Goal: Information Seeking & Learning: Learn about a topic

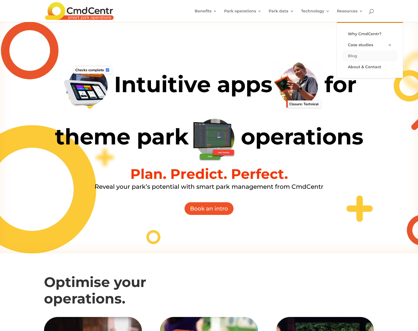
click at [356, 53] on link "Blog" at bounding box center [369, 55] width 55 height 11
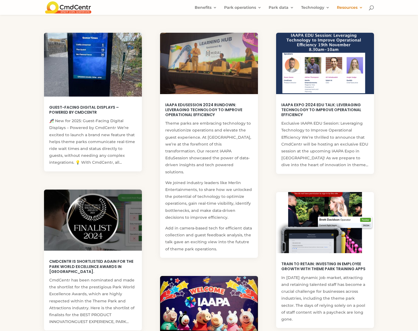
scroll to position [100, 0]
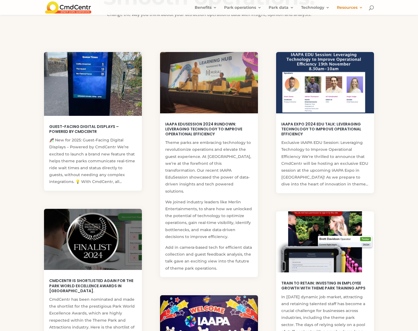
click at [200, 135] on link "IAAPA EduSession 2024 Rundown: Leveraging Technology to Improve Operational Eff…" at bounding box center [203, 128] width 77 height 15
click at [131, 86] on img at bounding box center [93, 84] width 98 height 64
click at [124, 85] on img at bounding box center [93, 84] width 98 height 64
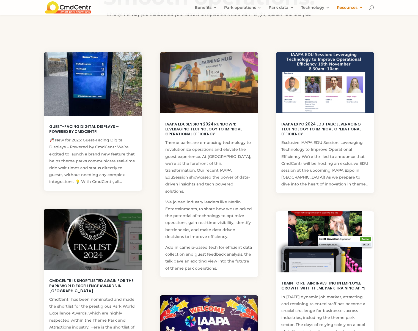
click at [229, 107] on img at bounding box center [209, 83] width 98 height 62
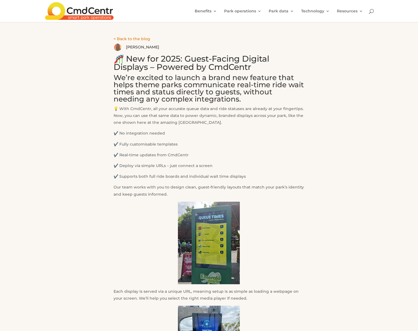
click at [214, 84] on h2 "We’re excited to launch a brand new feature that helps theme parks communicate …" at bounding box center [209, 89] width 191 height 31
click at [226, 63] on h1 "🎢 New for 2025: Guest-Facing Digital Displays – Powered by CmdCentr" at bounding box center [209, 64] width 191 height 19
click at [270, 66] on h1 "🎢 New for 2025: Guest-Facing Digital Displays – Powered by CmdCentr" at bounding box center [209, 64] width 191 height 19
click at [196, 95] on h2 "We’re excited to launch a brand new feature that helps theme parks communicate …" at bounding box center [209, 89] width 191 height 31
drag, startPoint x: 232, startPoint y: 169, endPoint x: 231, endPoint y: 159, distance: 10.0
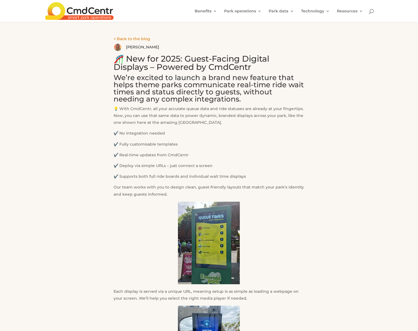
click at [232, 169] on p "✔️ Deploy via simple URLs – just connect a screen" at bounding box center [209, 167] width 191 height 11
click at [237, 81] on h2 "We’re excited to launch a brand new feature that helps theme parks communicate …" at bounding box center [209, 89] width 191 height 31
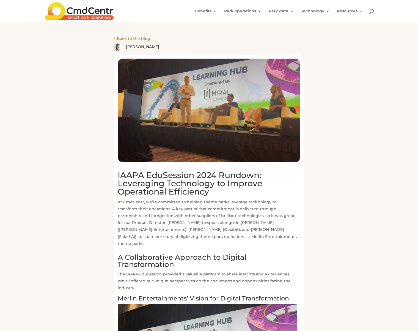
click at [228, 210] on p "At CmdCentr, we’re committed to helping theme parks leverage technology to tran…" at bounding box center [208, 225] width 180 height 52
click at [226, 185] on h1 "IAAPA EduSession 2024 Rundown: Leveraging Technology to Improve Operational Eff…" at bounding box center [208, 185] width 180 height 28
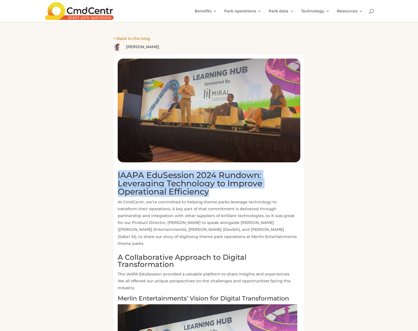
drag, startPoint x: 229, startPoint y: 190, endPoint x: 121, endPoint y: 166, distance: 110.8
copy h1 "IAAPA EduSession 2024 Rundown: Leveraging Technology to Improve Operational Eff…"
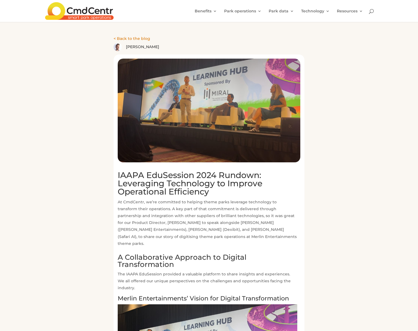
click at [130, 184] on h1 "IAAPA EduSession 2024 Rundown: Leveraging Technology to Improve Operational Eff…" at bounding box center [208, 185] width 180 height 28
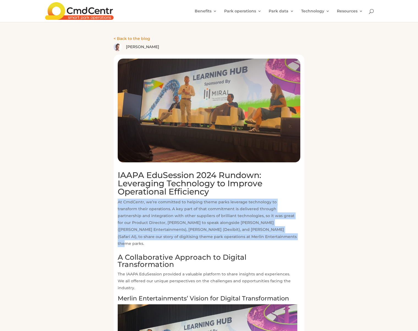
drag, startPoint x: 208, startPoint y: 233, endPoint x: 117, endPoint y: 199, distance: 97.7
copy p "At CmdCentr, we’re committed to helping theme parks leverage technology to tran…"
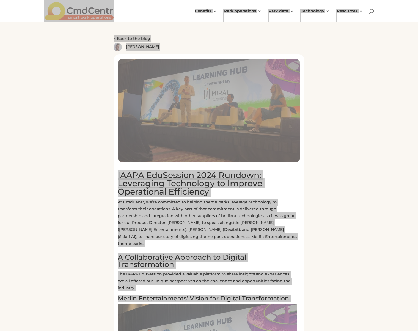
click at [147, 186] on h1 "IAAPA EduSession 2024 Rundown: Leveraging Technology to Improve Operational Eff…" at bounding box center [208, 185] width 180 height 28
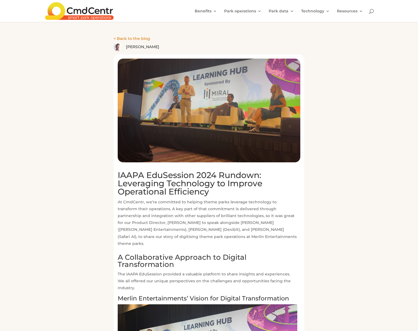
click at [272, 251] on h2 at bounding box center [208, 252] width 180 height 3
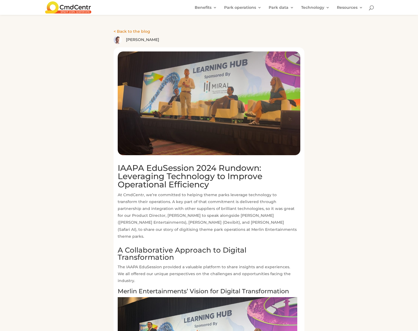
scroll to position [106, 0]
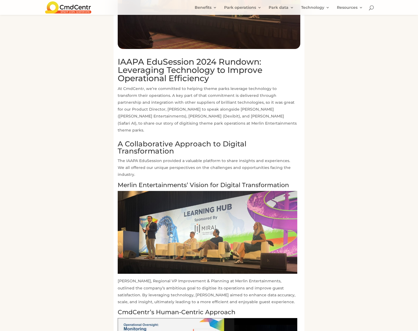
click at [187, 140] on h2 "A Collaborative Approach to Digital Transformation" at bounding box center [208, 148] width 180 height 17
click at [196, 157] on p "The IAAPA EduSession provided a valuable platform to share insights and experie…" at bounding box center [208, 169] width 180 height 25
drag, startPoint x: 194, startPoint y: 151, endPoint x: 191, endPoint y: 150, distance: 3.1
click at [193, 157] on p "The IAAPA EduSession provided a valuable platform to share insights and experie…" at bounding box center [208, 169] width 180 height 25
drag, startPoint x: 183, startPoint y: 144, endPoint x: 116, endPoint y: 136, distance: 67.9
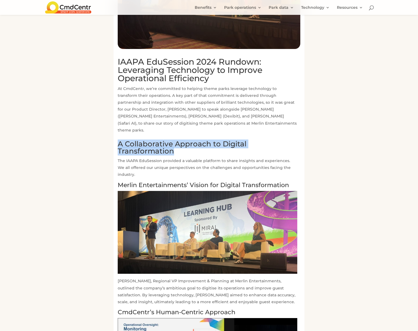
copy h2 "A Collaborative Approach to Digital Transformation"
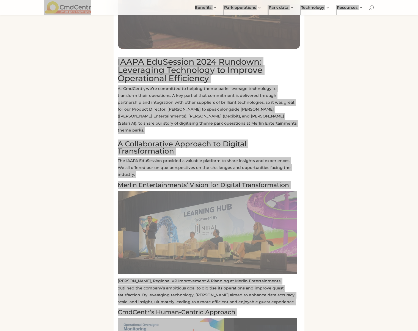
click at [228, 162] on p "The IAAPA EduSession provided a valuable platform to share insights and experie…" at bounding box center [208, 169] width 180 height 25
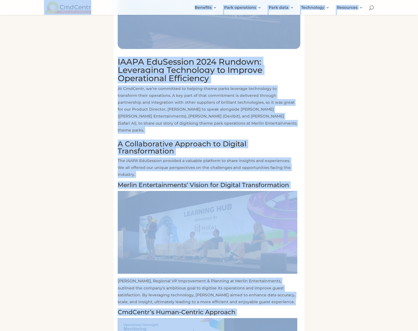
click at [265, 116] on p "At CmdCentr, we’re committed to helping theme parks leverage technology to tran…" at bounding box center [208, 111] width 180 height 52
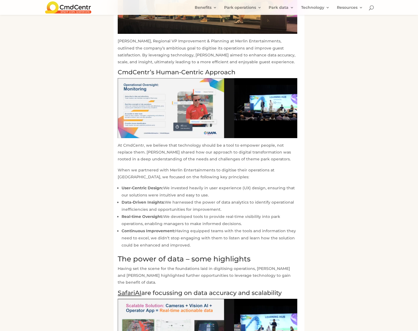
click at [366, 205] on div "IAAPA EduSession 2024 Rundown: Leveraging Technology to Improve Operational Eff…" at bounding box center [209, 212] width 330 height 1025
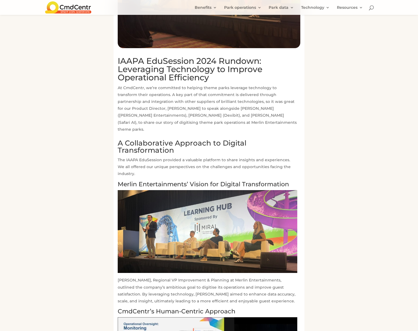
click at [265, 158] on p "The IAAPA EduSession provided a valuable platform to share insights and experie…" at bounding box center [208, 168] width 180 height 25
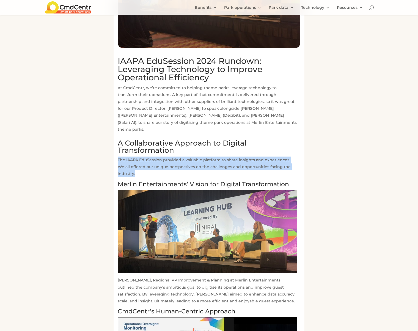
drag, startPoint x: 296, startPoint y: 159, endPoint x: 116, endPoint y: 150, distance: 181.2
copy p "The IAAPA EduSession provided a valuable platform to share insights and experie…"
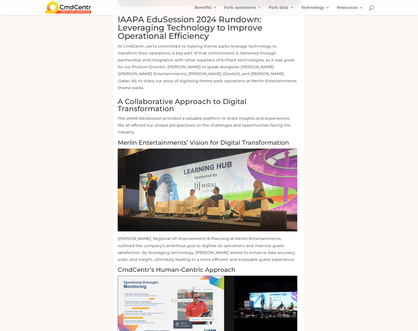
scroll to position [170, 0]
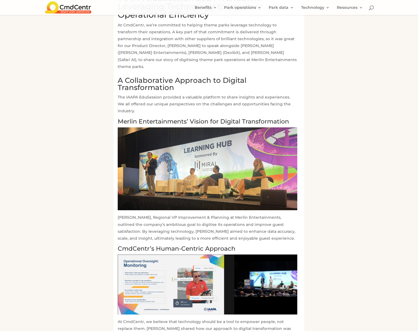
click at [182, 74] on h2 at bounding box center [208, 75] width 180 height 3
drag, startPoint x: 293, startPoint y: 108, endPoint x: 117, endPoint y: 106, distance: 176.0
copy h3 "Merlin Entertainments’ Vision for Digital Transformation"
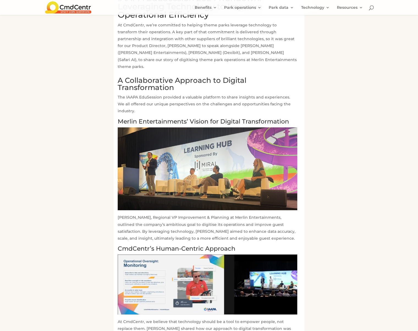
click at [192, 214] on p "Adrian Thompson, Regional VP Improvement & Planning at Merlin Entertainments, o…" at bounding box center [208, 230] width 180 height 32
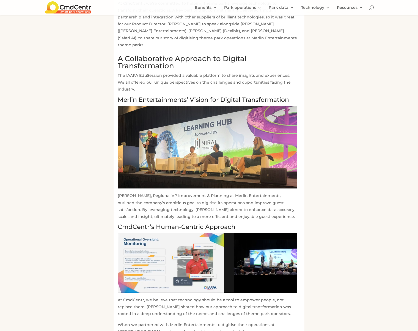
scroll to position [266, 0]
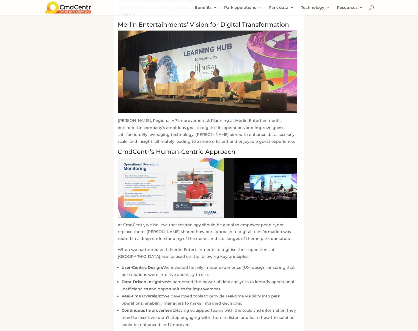
click at [274, 133] on p "Adrian Thompson, Regional VP Improvement & Planning at Merlin Entertainments, o…" at bounding box center [208, 133] width 180 height 32
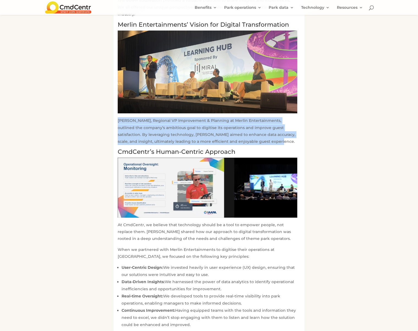
drag, startPoint x: 253, startPoint y: 124, endPoint x: 118, endPoint y: 103, distance: 136.8
click at [118, 117] on p "Adrian Thompson, Regional VP Improvement & Planning at Merlin Entertainments, o…" at bounding box center [208, 133] width 180 height 32
copy p "Adrian Thompson, Regional VP Improvement & Planning at Merlin Entertainments, o…"
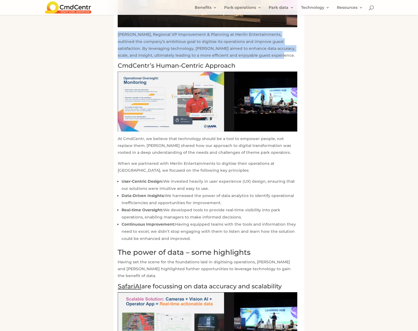
scroll to position [241, 0]
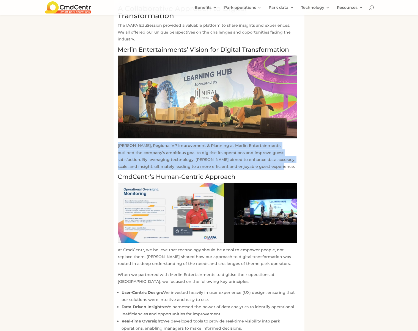
click at [180, 152] on p "Adrian Thompson, Regional VP Improvement & Planning at Merlin Entertainments, o…" at bounding box center [208, 158] width 180 height 32
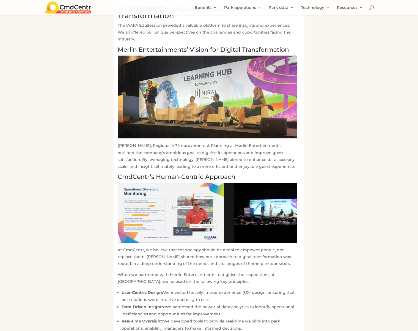
scroll to position [261, 0]
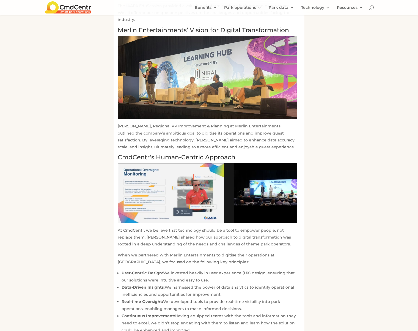
click at [241, 154] on h3 "CmdCentr’s Human-Centric Approach" at bounding box center [208, 158] width 180 height 9
drag, startPoint x: 233, startPoint y: 137, endPoint x: 119, endPoint y: 140, distance: 114.7
click at [119, 154] on h3 "CmdCentr’s Human-Centric Approach" at bounding box center [208, 158] width 180 height 9
copy h3 "CmdCentr’s Human-Centric Approach"
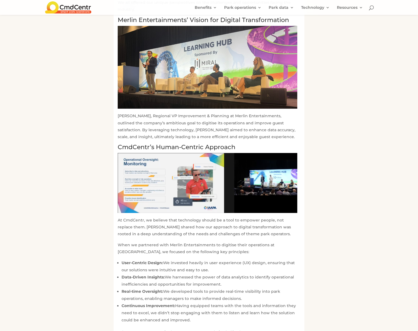
click at [193, 241] on p "When we partnered with Merlin Entertainments to digitise their operations at LE…" at bounding box center [208, 250] width 180 height 18
click at [127, 217] on p "At CmdCentr, we believe that technology should be a tool to empower people, not…" at bounding box center [208, 229] width 180 height 25
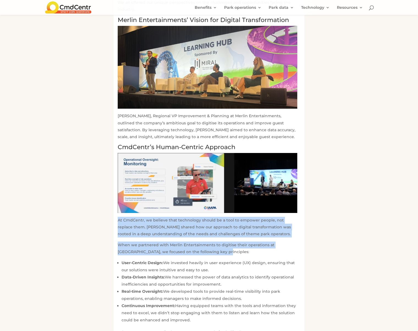
drag, startPoint x: 114, startPoint y: 205, endPoint x: 229, endPoint y: 238, distance: 119.3
click at [229, 238] on div "IAAPA EduSession 2024 Rundown: Leveraging Technology to Improve Operational Eff…" at bounding box center [209, 242] width 191 height 933
copy header "At CmdCentr, we believe that technology should be a tool to empower people, not…"
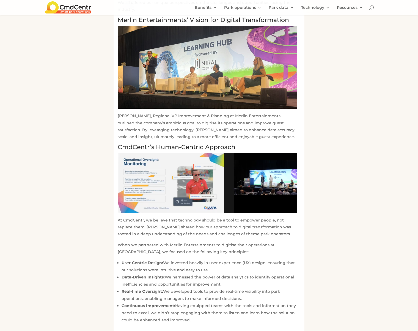
click at [207, 259] on li "User-Centric Design: We invested heavily in user experience (UX) design, ensuri…" at bounding box center [210, 266] width 176 height 14
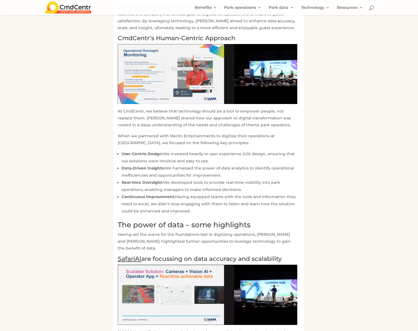
click at [207, 236] on p "Having set the scene for the foundations laid in digitising operations, Ali Vah…" at bounding box center [208, 243] width 180 height 25
click at [191, 193] on li "Continuous Improvement: Having equipped teams with the tools and information th…" at bounding box center [210, 203] width 176 height 21
drag, startPoint x: 196, startPoint y: 195, endPoint x: 119, endPoint y: 139, distance: 94.3
click at [119, 150] on ul "User-Centric Design: We invested heavily in user experience (UX) design, ensuri…" at bounding box center [208, 184] width 180 height 68
copy ul "User-Centric Design: We invested heavily in user experience (UX) design, ensuri…"
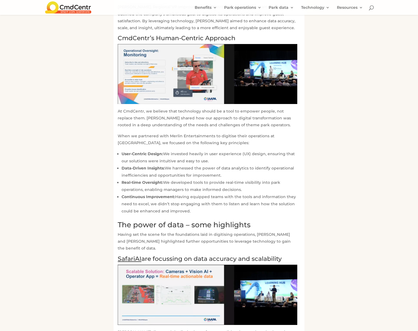
scroll to position [471, 0]
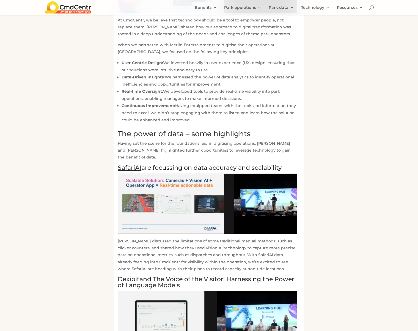
click at [268, 130] on h2 "The power of data – some highlights" at bounding box center [208, 135] width 180 height 10
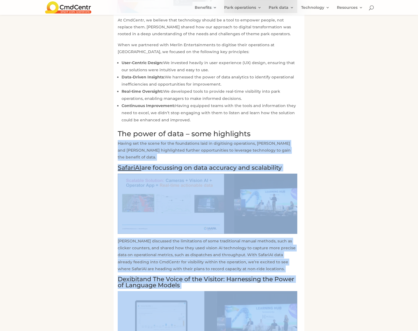
drag, startPoint x: 266, startPoint y: 118, endPoint x: 195, endPoint y: 153, distance: 79.8
click at [112, 118] on div "IAAPA EduSession 2024 Rundown: Leveraging Technology to Improve Operational Eff…" at bounding box center [209, 87] width 330 height 1025
copy div "The power of data – some highlights Having set the scene for the foundations la…"
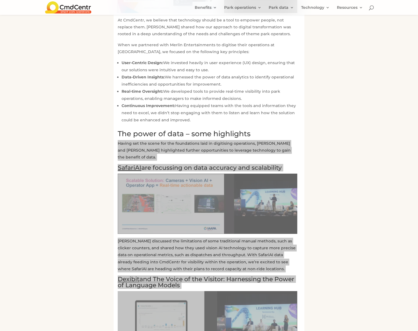
drag, startPoint x: 378, startPoint y: 199, endPoint x: 171, endPoint y: 123, distance: 220.0
click at [171, 130] on h2 "The power of data – some highlights" at bounding box center [208, 135] width 180 height 10
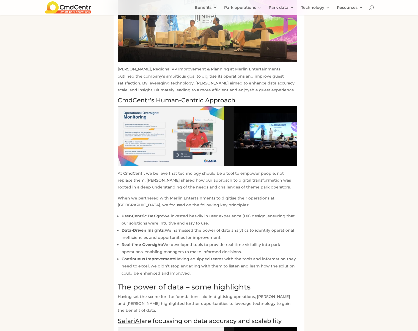
scroll to position [504, 0]
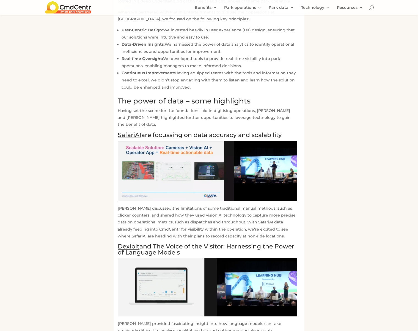
click at [251, 75] on ul "User-Centric Design: We invested heavily in user experience (UX) design, ensuri…" at bounding box center [208, 60] width 180 height 68
drag, startPoint x: 256, startPoint y: 82, endPoint x: 120, endPoint y: 81, distance: 135.9
click at [123, 97] on h2 "The power of data – some highlights" at bounding box center [208, 102] width 180 height 10
click at [119, 97] on h2 "The power of data – some highlights" at bounding box center [208, 102] width 180 height 10
click at [116, 82] on div "IAAPA EduSession 2024 Rundown: Leveraging Technology to Improve Operational Eff…" at bounding box center [209, 9] width 191 height 933
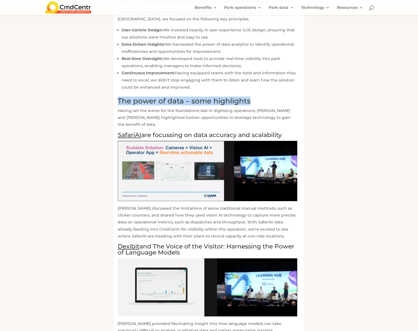
drag, startPoint x: 116, startPoint y: 82, endPoint x: 247, endPoint y: 82, distance: 131.7
click at [247, 82] on div "IAAPA EduSession 2024 Rundown: Leveraging Technology to Improve Operational Eff…" at bounding box center [209, 9] width 191 height 933
click at [158, 97] on h2 "The power of data – some highlights" at bounding box center [208, 102] width 180 height 10
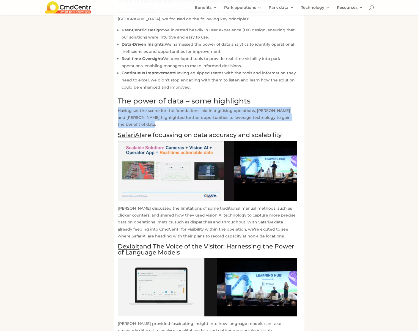
drag, startPoint x: 125, startPoint y: 105, endPoint x: 115, endPoint y: 93, distance: 15.9
click at [115, 93] on div "IAAPA EduSession 2024 Rundown: Leveraging Technology to Improve Operational Eff…" at bounding box center [209, 9] width 191 height 933
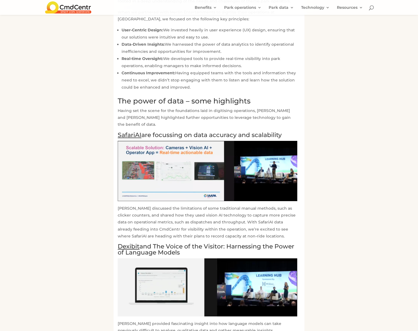
click at [337, 102] on div "IAAPA EduSession 2024 Rundown: Leveraging Technology to Improve Operational Eff…" at bounding box center [209, 54] width 330 height 1025
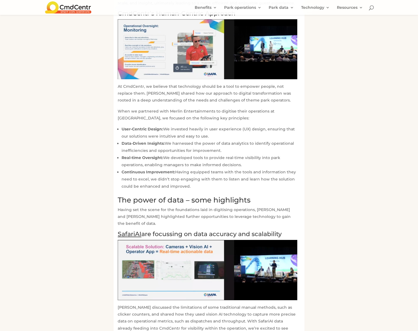
scroll to position [472, 0]
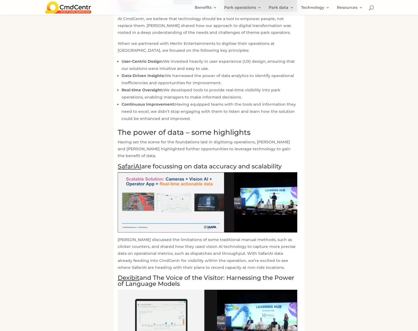
drag, startPoint x: 288, startPoint y: 164, endPoint x: 286, endPoint y: 162, distance: 3.5
click at [288, 172] on img at bounding box center [208, 202] width 180 height 60
click at [290, 144] on p "Having set the scene for the foundations laid in digitising operations, Ali Vah…" at bounding box center [208, 151] width 180 height 25
drag, startPoint x: 296, startPoint y: 148, endPoint x: 114, endPoint y: 152, distance: 181.8
click at [114, 152] on div "IAAPA EduSession 2024 Rundown: Leveraging Technology to Improve Operational Eff…" at bounding box center [209, 41] width 191 height 933
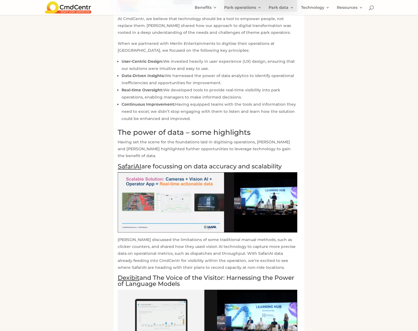
scroll to position [490, 0]
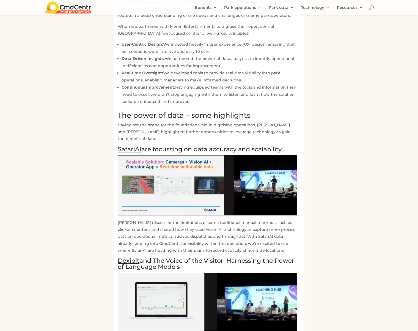
click at [212, 175] on img at bounding box center [208, 185] width 180 height 60
click at [241, 234] on p "Ali discussed the limitations of some traditional manual methods, such as click…" at bounding box center [208, 238] width 180 height 39
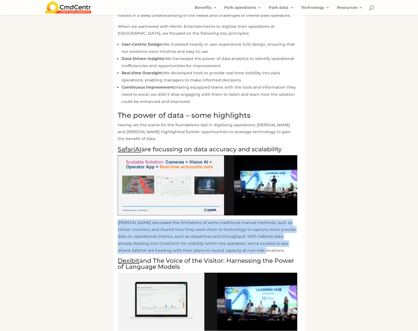
drag, startPoint x: 211, startPoint y: 230, endPoint x: 114, endPoint y: 207, distance: 99.1
click at [114, 207] on div "IAAPA EduSession 2024 Rundown: Leveraging Technology to Improve Operational Eff…" at bounding box center [209, 24] width 191 height 933
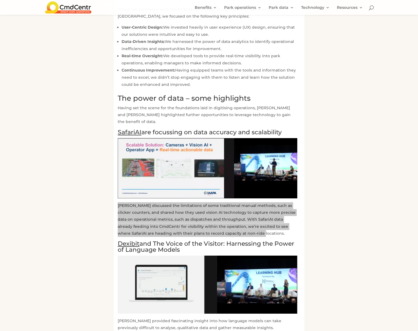
scroll to position [621, 0]
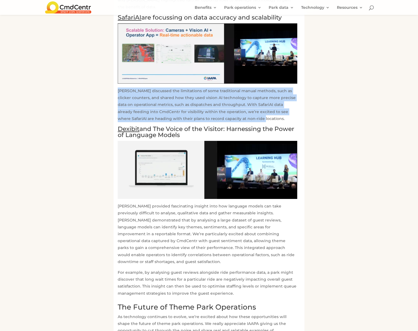
drag, startPoint x: 233, startPoint y: 116, endPoint x: 117, endPoint y: 105, distance: 116.2
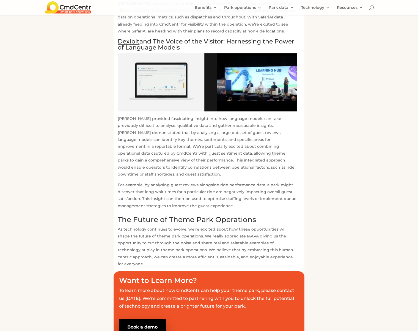
click at [197, 216] on h2 "The Future of Theme Park Operations" at bounding box center [208, 221] width 180 height 10
click at [233, 186] on p "For example, by analysing guest reviews alongside ride performance data, a park…" at bounding box center [208, 198] width 180 height 32
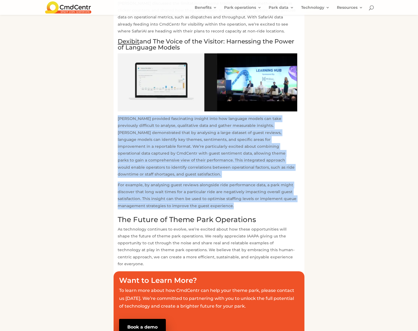
drag, startPoint x: 244, startPoint y: 180, endPoint x: 115, endPoint y: 99, distance: 152.1
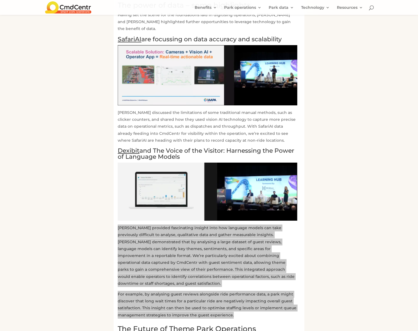
scroll to position [741, 0]
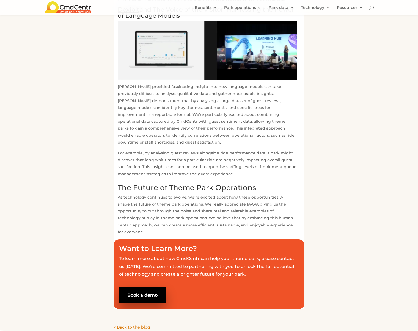
click at [255, 184] on h2 "The Future of Theme Park Operations" at bounding box center [208, 189] width 180 height 10
drag, startPoint x: 277, startPoint y: 163, endPoint x: 121, endPoint y: 163, distance: 156.5
click at [119, 184] on h2 "The Future of Theme Park Operations" at bounding box center [208, 189] width 180 height 10
drag, startPoint x: 243, startPoint y: 185, endPoint x: 274, endPoint y: 200, distance: 34.2
click at [247, 194] on p "As technology continues to evolve, we’re excited about how these opportunities …" at bounding box center [208, 215] width 180 height 42
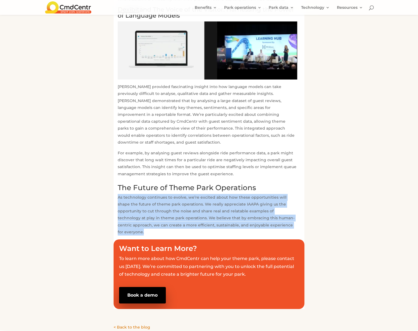
drag, startPoint x: 276, startPoint y: 201, endPoint x: 117, endPoint y: 173, distance: 161.9
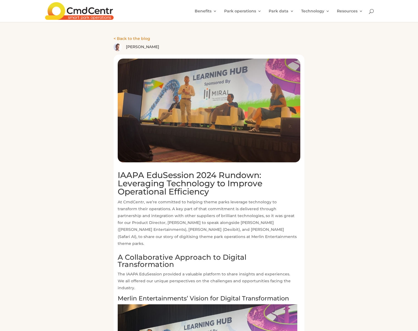
click at [150, 42] on p "< Back to the blog" at bounding box center [209, 38] width 191 height 7
click at [137, 35] on div "< Back to the blog Owen Jones" at bounding box center [209, 41] width 418 height 39
click at [139, 40] on span "< Back to the blog" at bounding box center [132, 38] width 37 height 5
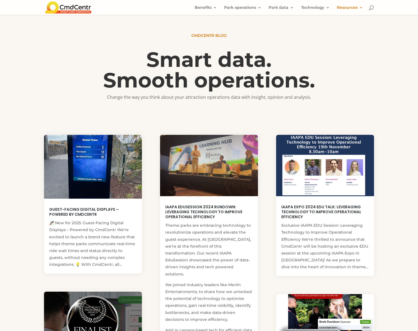
scroll to position [55, 0]
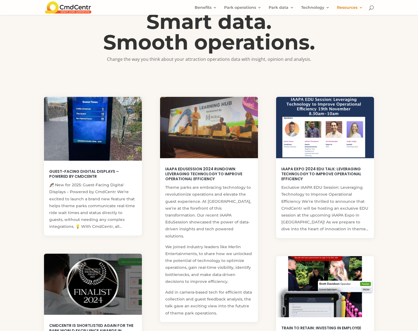
click at [293, 63] on p "Change the way you think about your attraction operations data with insight, op…" at bounding box center [209, 59] width 220 height 8
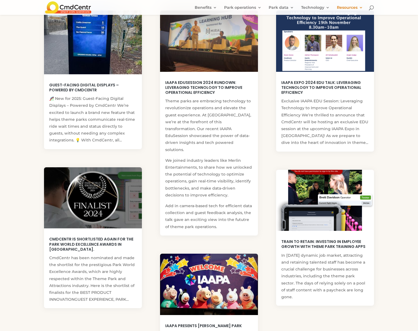
scroll to position [22, 0]
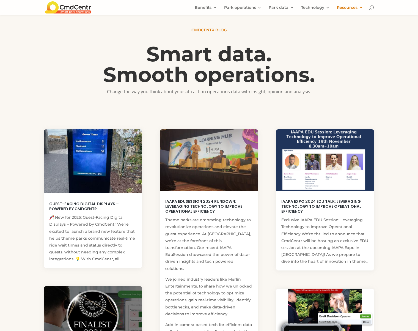
click at [83, 204] on link "Guest-Facing Digital Displays – Powered by CmdCentr" at bounding box center [84, 206] width 70 height 10
drag, startPoint x: 57, startPoint y: 218, endPoint x: 137, endPoint y: 249, distance: 85.7
click at [137, 249] on article "Guest-Facing Digital Displays – Powered by CmdCentr 🎢 New for 2025: Guest-Facin…" at bounding box center [93, 198] width 98 height 139
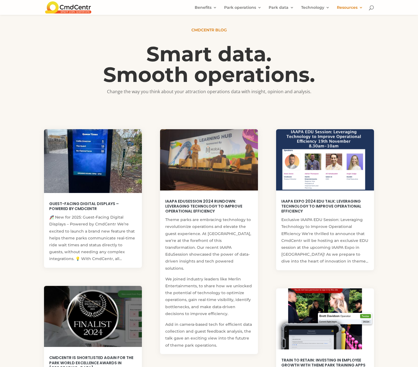
scroll to position [23, 0]
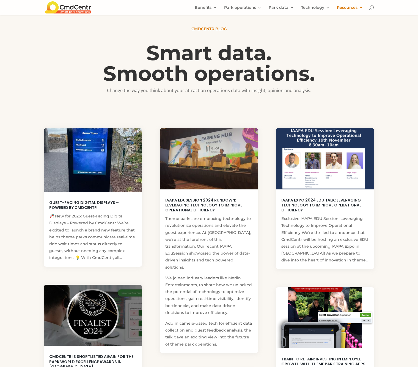
click at [224, 228] on p "Theme parks are embracing technology to revolutionize operations and elevate th…" at bounding box center [208, 244] width 87 height 59
drag, startPoint x: 224, startPoint y: 210, endPoint x: 166, endPoint y: 202, distance: 59.1
click at [166, 202] on h2 "IAAPA EduSession 2024 Rundown: Leveraging Technology to Improve Operational Eff…" at bounding box center [208, 207] width 87 height 18
copy link "IAAPA EduSession 2024 Rundown: Leveraging Technology to Improve Operational Eff…"
click at [166, 216] on p "Theme parks are embracing technology to revolutionize operations and elevate th…" at bounding box center [208, 244] width 87 height 59
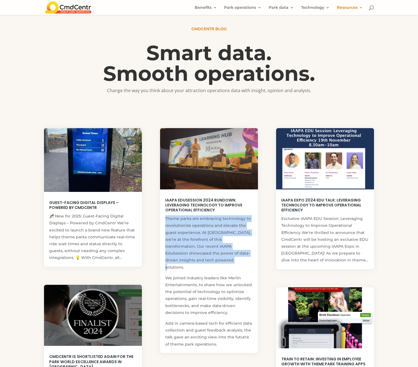
drag, startPoint x: 186, startPoint y: 234, endPoint x: 211, endPoint y: 265, distance: 39.3
click at [211, 265] on article "IAAPA EduSession 2024 Rundown: Leveraging Technology to Improve Operational Eff…" at bounding box center [209, 240] width 98 height 225
copy p "Theme parks are embracing technology to revolutionize operations and elevate th…"
click at [341, 207] on link "IAAPA Expo 2024 EDU Talk: Leveraging Technology to Improve Operational Efficien…" at bounding box center [321, 204] width 80 height 15
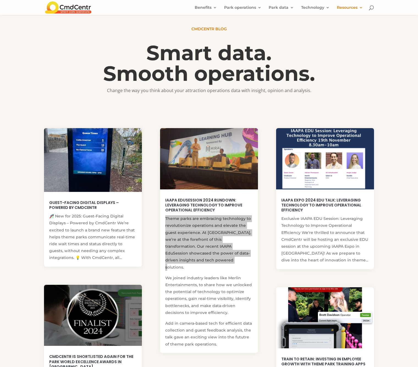
scroll to position [135, 0]
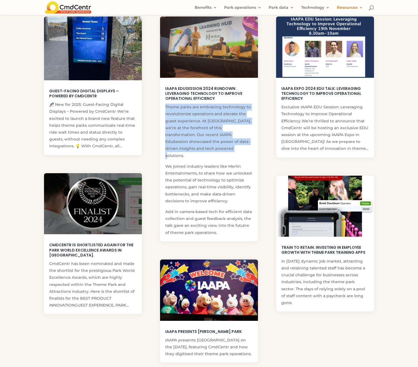
drag, startPoint x: 98, startPoint y: 256, endPoint x: 40, endPoint y: 366, distance: 123.7
click at [40, 331] on div "Guest-Facing Digital Displays – Powered by CmdCentr 🎢 New for 2025: Guest-Facin…" at bounding box center [209, 202] width 418 height 422
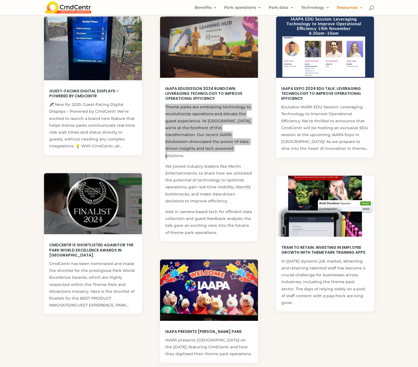
click at [81, 282] on p "CmdCentr has been nominated and made the shortlist for the prestigious Park Wor…" at bounding box center [92, 284] width 87 height 48
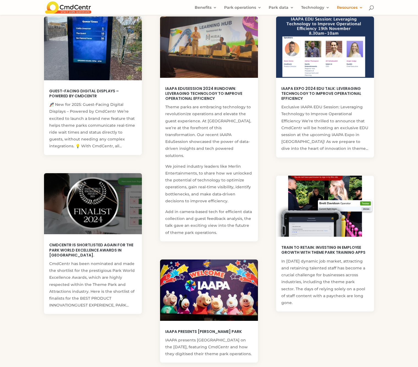
click at [57, 263] on p "CmdCentr has been nominated and made the shortlist for the prestigious Park Wor…" at bounding box center [92, 284] width 87 height 48
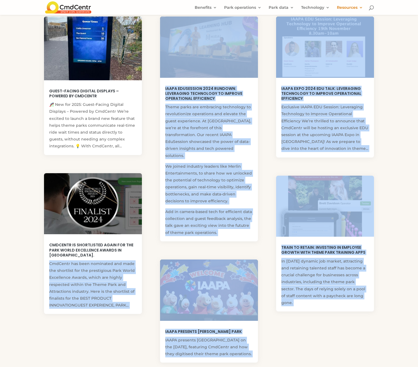
drag, startPoint x: 49, startPoint y: 267, endPoint x: 49, endPoint y: 263, distance: 3.9
click at [49, 263] on div "Guest-Facing Digital Displays – Powered by CmdCentr 🎢 New for 2025: Guest-Facin…" at bounding box center [209, 202] width 418 height 422
click at [49, 263] on article "CmdCentr is shortlisted again for the Park World Excellence Awards in Amsterdam…" at bounding box center [93, 243] width 98 height 141
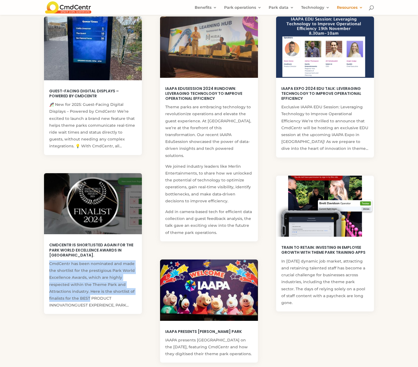
drag, startPoint x: 50, startPoint y: 263, endPoint x: 89, endPoint y: 293, distance: 49.2
click at [87, 295] on p "CmdCentr has been nominated and made the shortlist for the prestigious Park Wor…" at bounding box center [92, 284] width 87 height 48
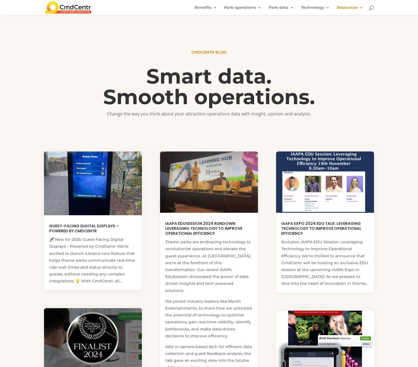
scroll to position [354, 0]
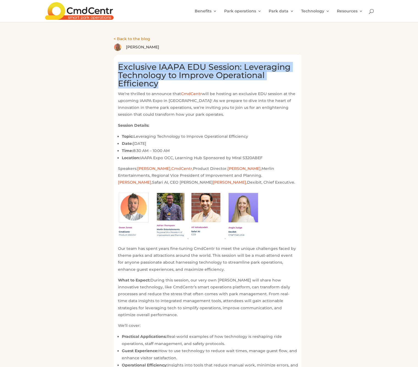
drag, startPoint x: 186, startPoint y: 84, endPoint x: 119, endPoint y: 63, distance: 70.0
click at [119, 63] on h1 "Exclusive IAAPA EDU Session: Leveraging Technology to Improve Operational Effic…" at bounding box center [208, 77] width 180 height 28
copy h1 "Exclusive IAAPA EDU Session: Leveraging Technology to Improve Operational Effic…"
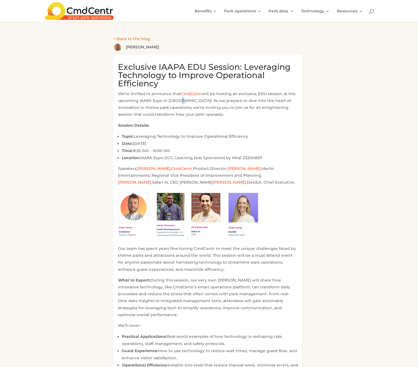
click at [178, 99] on p "We’re thrilled to announce that CmdCentr will be hosting an exclusive EDU sessi…" at bounding box center [208, 106] width 180 height 32
